Goal: Communication & Community: Connect with others

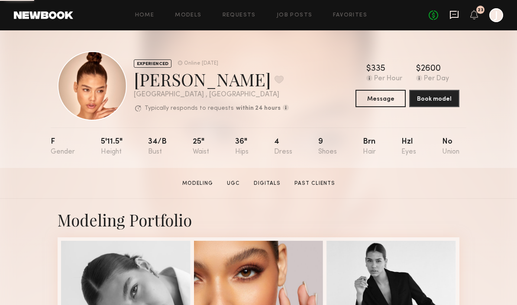
click at [452, 12] on icon at bounding box center [455, 15] width 10 height 10
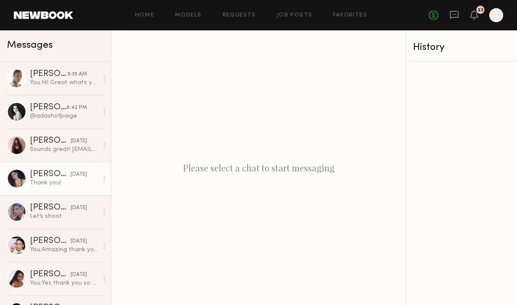
click at [42, 185] on div "Thank you!" at bounding box center [64, 183] width 68 height 8
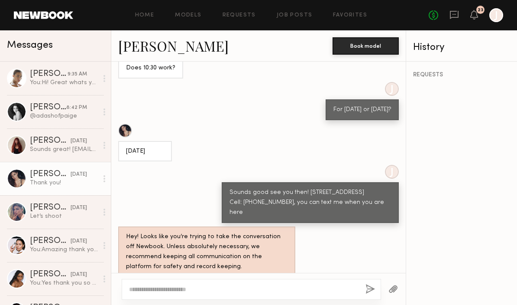
scroll to position [634, 0]
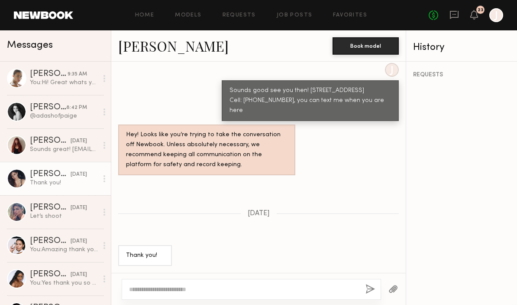
click at [171, 75] on div "J Sounds good see you then! 122 E.7th St. #700 Los Angeles CA 90014 Cell: (415)…" at bounding box center [258, 92] width 295 height 58
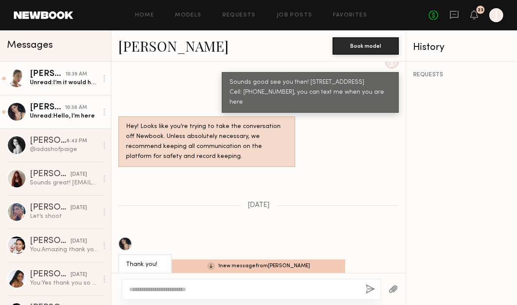
click at [52, 83] on div "Unread: I’m it would have to be a later than 12:30 if that is ok" at bounding box center [64, 82] width 68 height 8
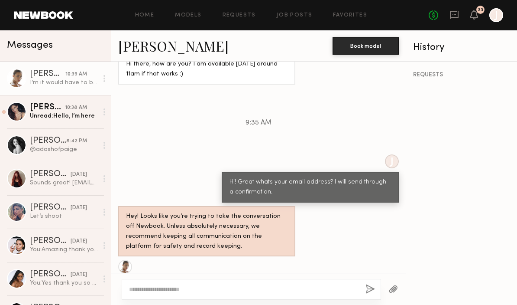
scroll to position [542, 0]
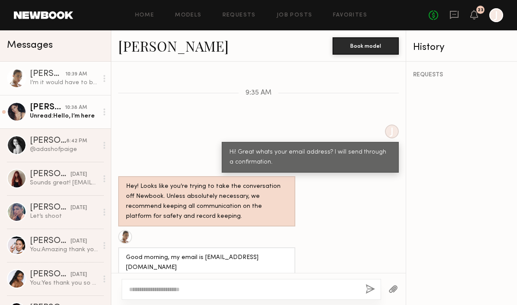
click at [57, 114] on div "Unread: Hello, I’m here" at bounding box center [64, 116] width 68 height 8
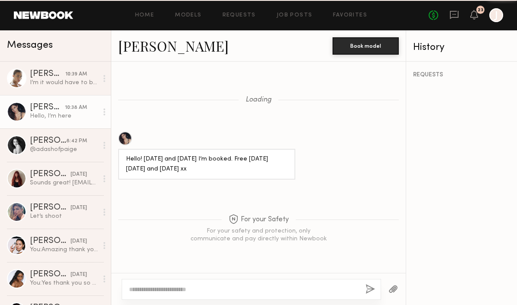
scroll to position [741, 0]
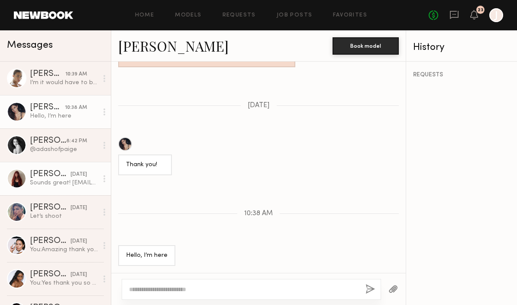
click at [56, 176] on div "Liv Y." at bounding box center [50, 174] width 41 height 9
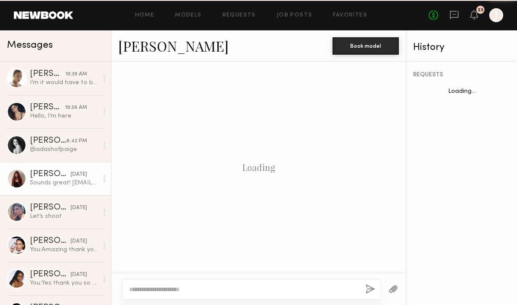
scroll to position [459, 0]
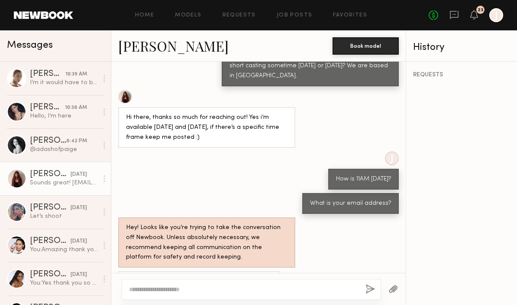
click at [130, 47] on link "Liv Y." at bounding box center [173, 45] width 111 height 19
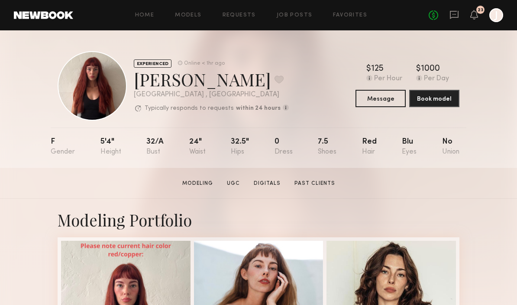
click at [450, 22] on div "No fees up to $5,000 23 J" at bounding box center [466, 15] width 75 height 14
click at [452, 17] on icon at bounding box center [454, 15] width 9 height 8
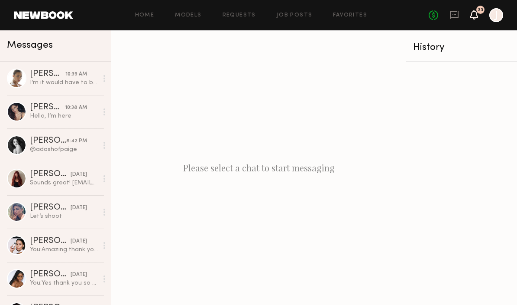
click at [474, 15] on icon at bounding box center [474, 14] width 7 height 6
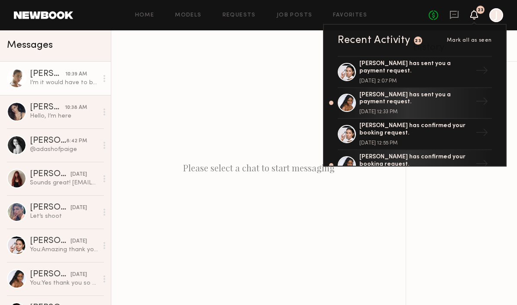
click at [68, 84] on div "I’m it would have to be a later than 12:30 if that is ok" at bounding box center [64, 82] width 68 height 8
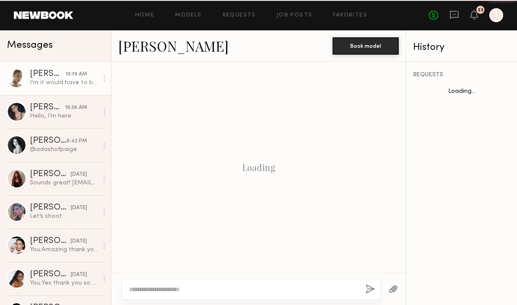
scroll to position [542, 0]
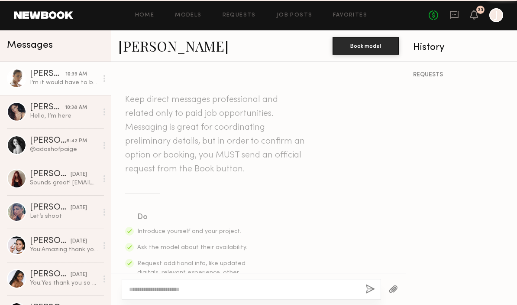
scroll to position [542, 0]
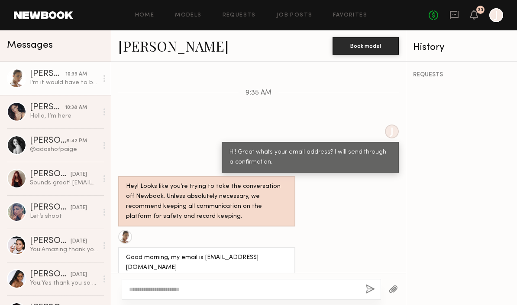
click at [202, 287] on div "I’m it would have to be a later than 12:30 if that is ok" at bounding box center [202, 292] width 153 height 10
drag, startPoint x: 202, startPoint y: 230, endPoint x: 282, endPoint y: 231, distance: 79.8
click at [282, 253] on div "Good morning, my email is Oliviamagruder1@gmail.com" at bounding box center [207, 263] width 162 height 20
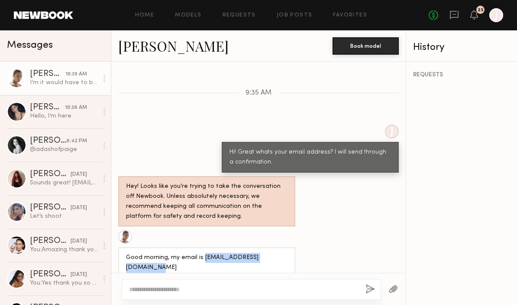
copy div "Oliviamagruder1@gmail.com"
click at [213, 290] on textarea at bounding box center [244, 289] width 230 height 9
type textarea "*"
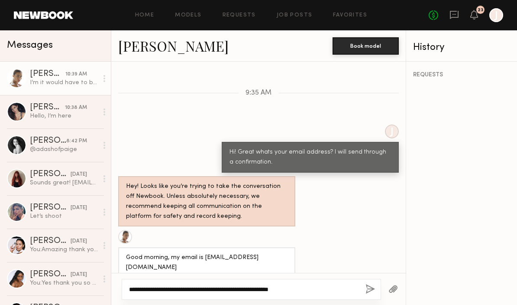
type textarea "**********"
click at [367, 284] on button "button" at bounding box center [371, 289] width 10 height 11
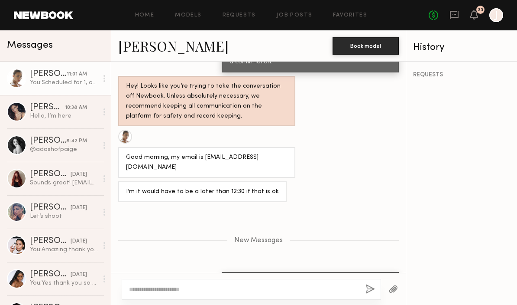
click at [142, 153] on div "Good morning, my email is Oliviamagruder1@gmail.com" at bounding box center [207, 163] width 162 height 20
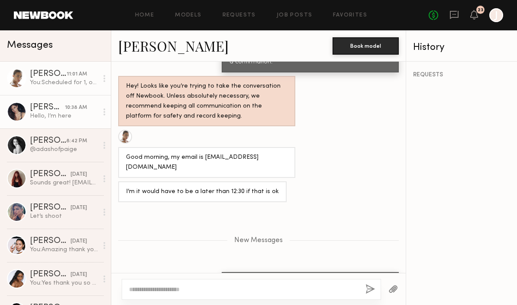
click at [63, 113] on div "Hello, I’m here" at bounding box center [64, 116] width 68 height 8
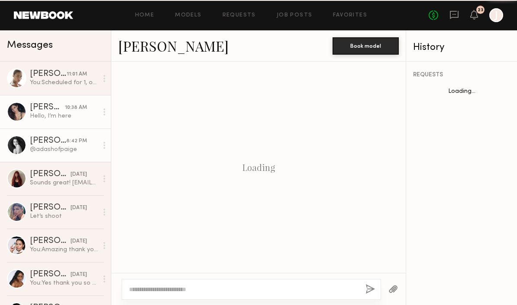
scroll to position [544, 0]
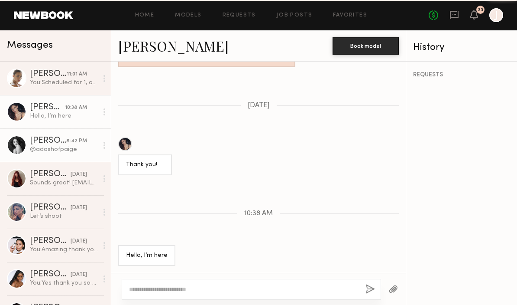
click at [62, 149] on div "@adashofpaige" at bounding box center [64, 149] width 68 height 8
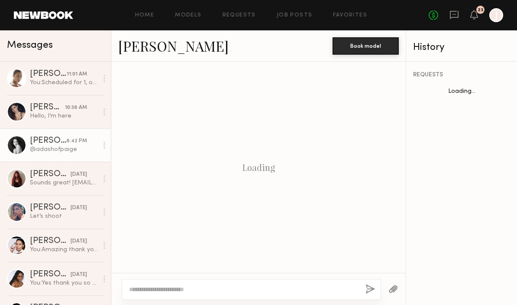
scroll to position [312, 0]
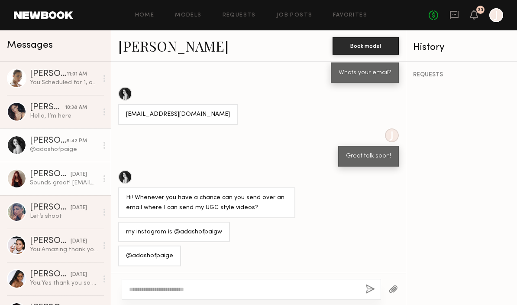
click at [56, 184] on div "Sounds great! Oliviayoungwall@gmail.com" at bounding box center [64, 183] width 68 height 8
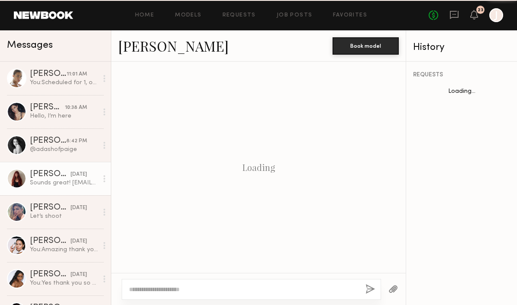
scroll to position [459, 0]
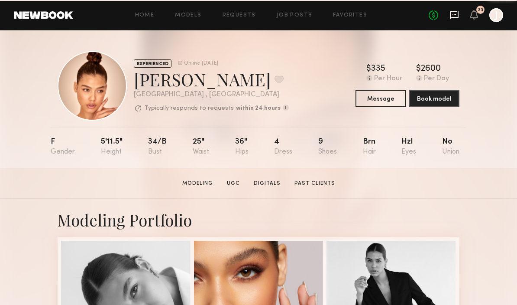
click at [451, 16] on icon at bounding box center [455, 15] width 10 height 10
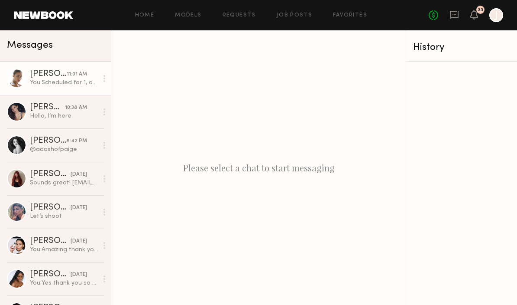
click at [27, 90] on link "Liv M. 11:01 AM You: Scheduled for 1, our address is in the invite! See you tom…" at bounding box center [55, 78] width 111 height 33
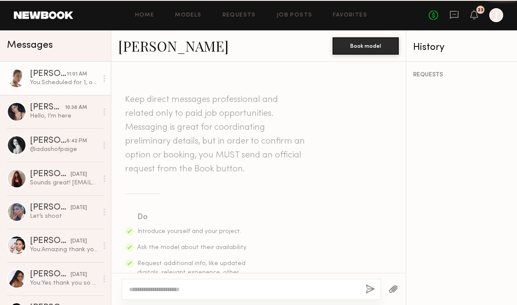
scroll to position [576, 0]
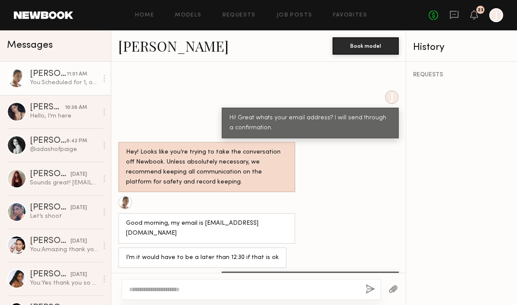
click at [140, 40] on link "[PERSON_NAME]" at bounding box center [173, 45] width 111 height 19
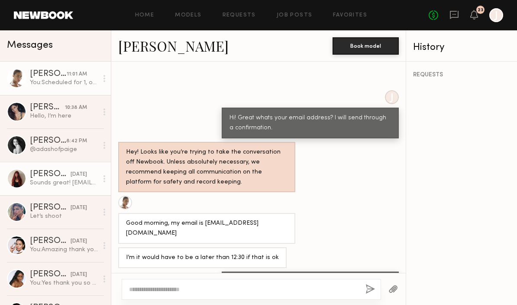
click at [41, 179] on div "Sounds great! [EMAIL_ADDRESS][DOMAIN_NAME]" at bounding box center [64, 183] width 68 height 8
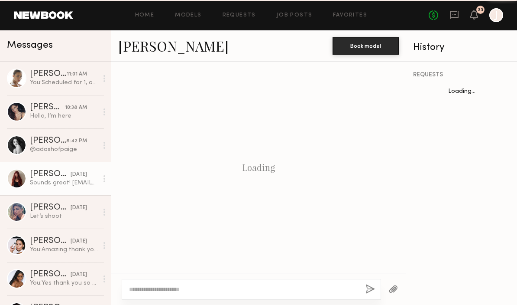
scroll to position [459, 0]
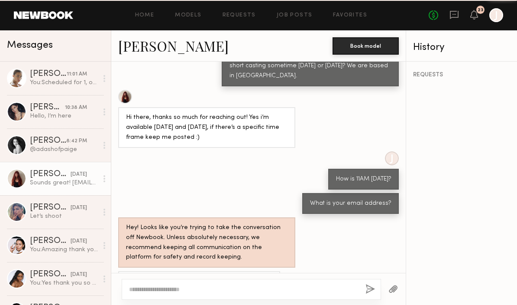
click at [148, 44] on link "[PERSON_NAME]" at bounding box center [173, 45] width 111 height 19
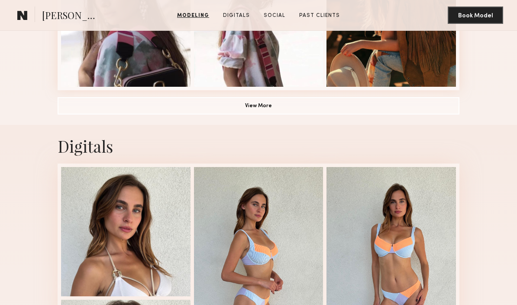
scroll to position [683, 0]
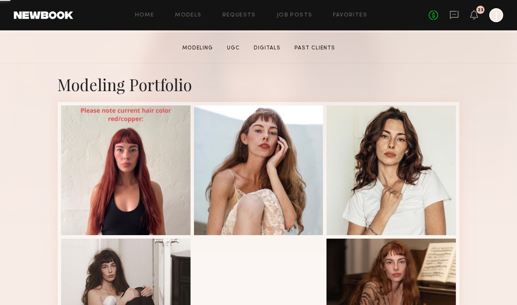
scroll to position [190, 0]
